Goal: Information Seeking & Learning: Learn about a topic

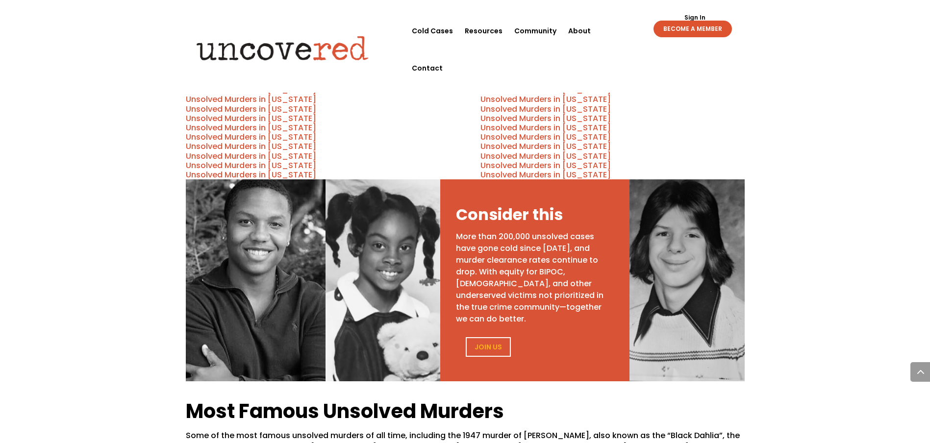
scroll to position [441, 0]
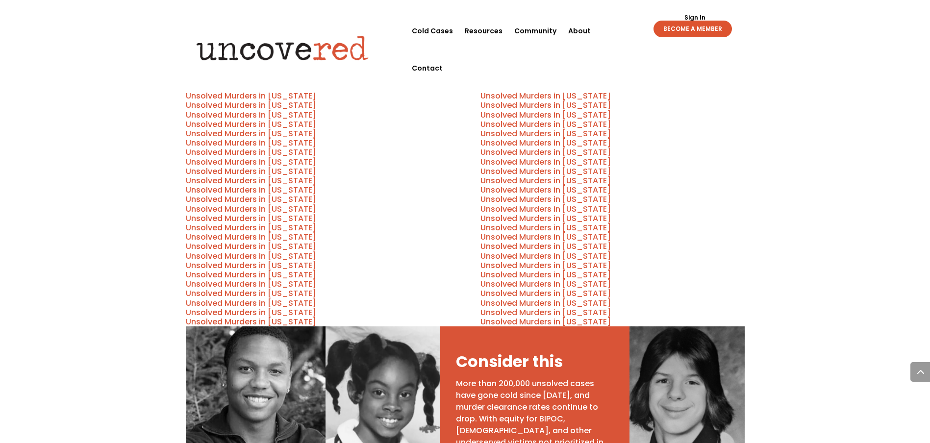
click at [581, 119] on link "Unsolved Murders in [US_STATE]" at bounding box center [546, 124] width 130 height 11
click at [572, 175] on link "Unsolved Murders in [US_STATE]" at bounding box center [546, 180] width 130 height 11
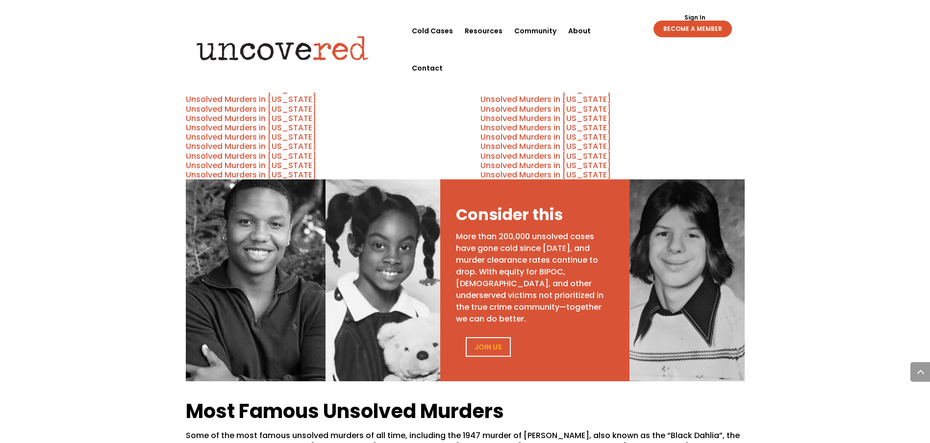
scroll to position [638, 0]
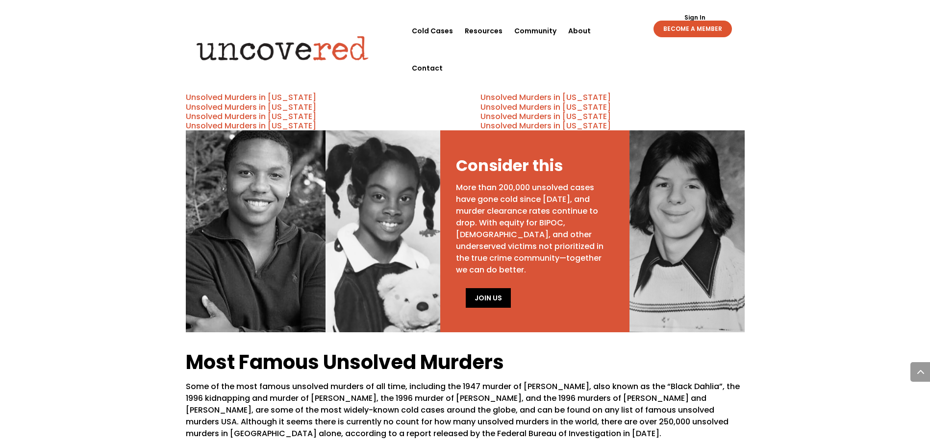
click at [497, 288] on link "Join Us" at bounding box center [488, 298] width 45 height 20
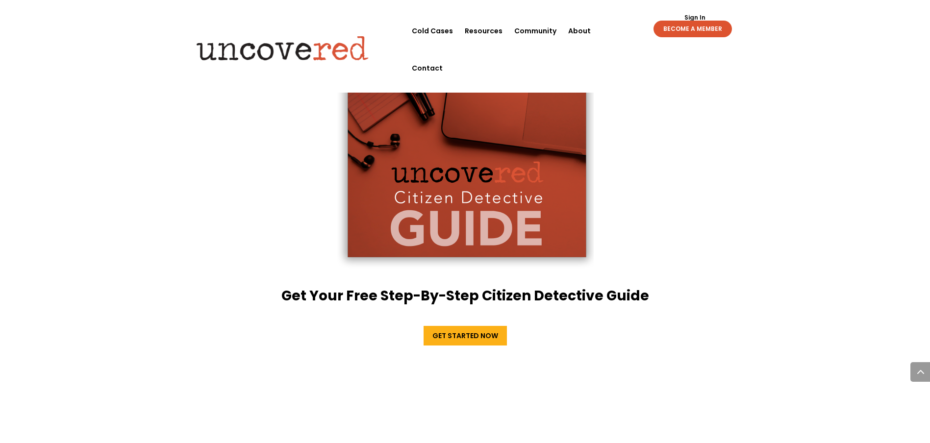
scroll to position [2011, 0]
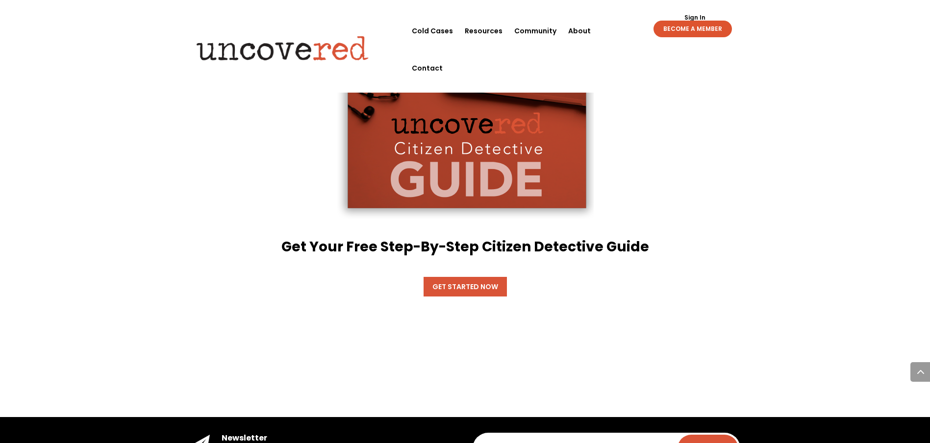
click at [475, 277] on link "Get Started Now" at bounding box center [465, 287] width 83 height 20
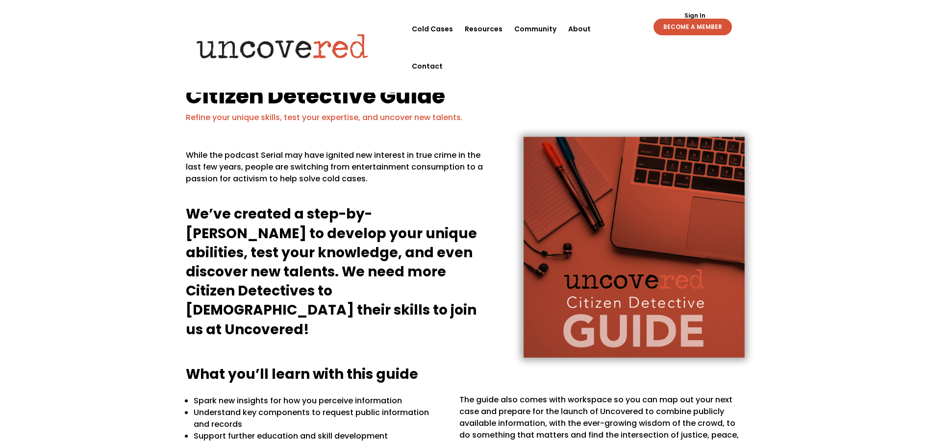
click at [688, 30] on link "BECOME A MEMBER" at bounding box center [693, 27] width 78 height 17
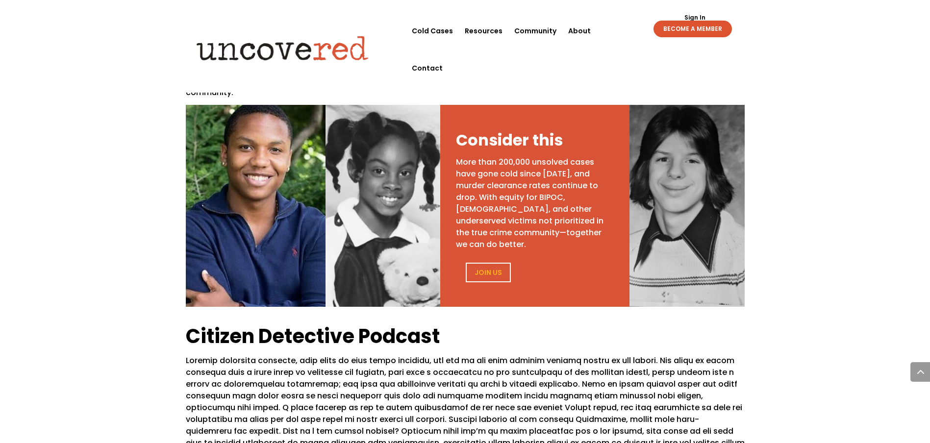
scroll to position [638, 0]
